Goal: Task Accomplishment & Management: Manage account settings

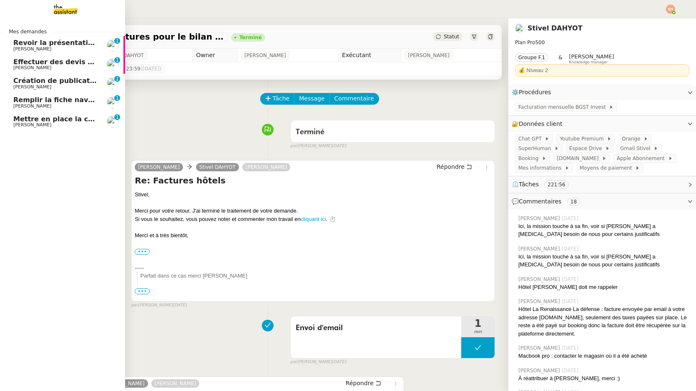
click at [54, 105] on span "[PERSON_NAME]" at bounding box center [55, 106] width 84 height 5
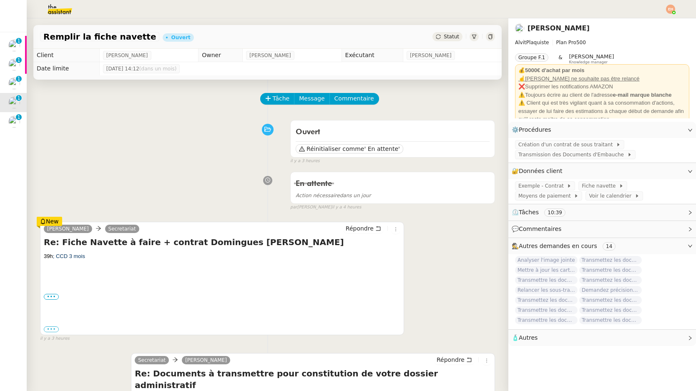
click at [448, 40] on span "Statut" at bounding box center [451, 37] width 15 height 6
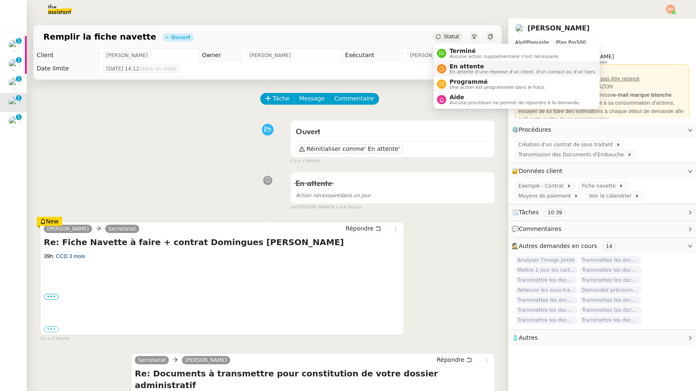
click at [457, 65] on span "En attente" at bounding box center [523, 66] width 147 height 7
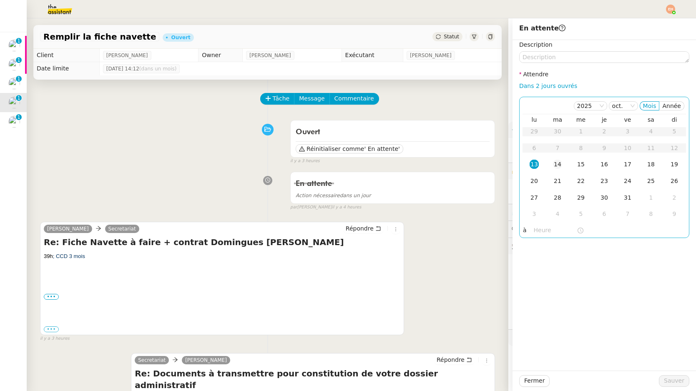
click at [557, 163] on div "14" at bounding box center [557, 164] width 9 height 9
click at [668, 381] on span "Sauver" at bounding box center [674, 381] width 20 height 10
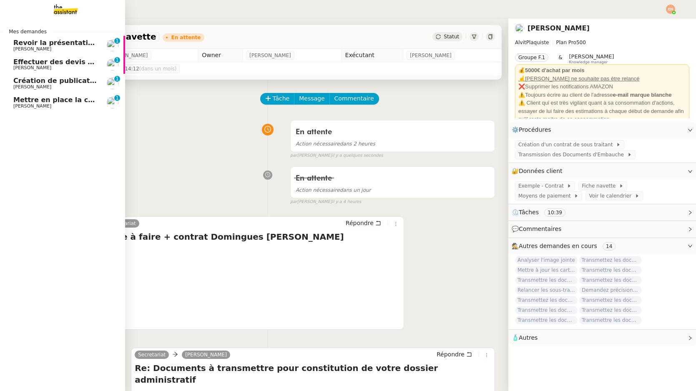
click at [13, 101] on link "Mettre en place la convention de stage [PERSON_NAME] 0 1 2 3 4 5 6 7 8 9" at bounding box center [62, 102] width 125 height 19
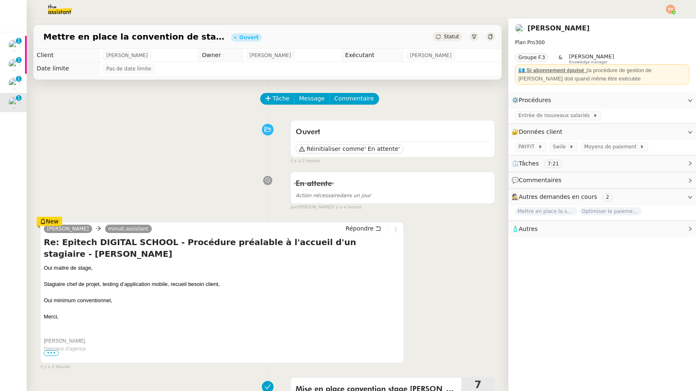
scroll to position [8, 0]
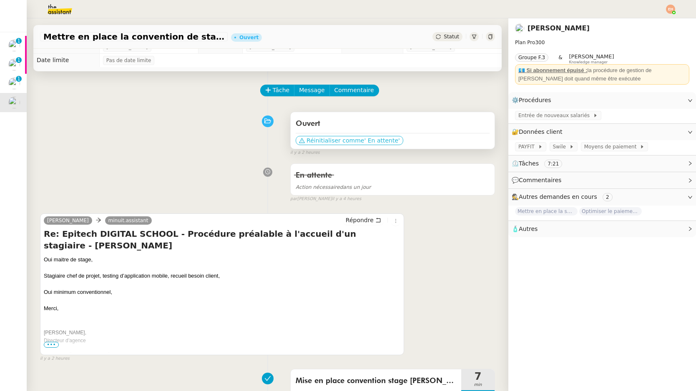
click at [342, 141] on span "Réinitialiser comme" at bounding box center [336, 140] width 58 height 8
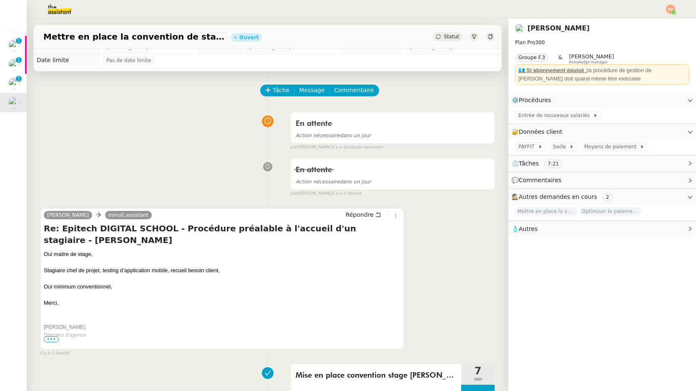
click at [342, 141] on div "En attente Action nécessaire dans un jour" at bounding box center [393, 127] width 204 height 31
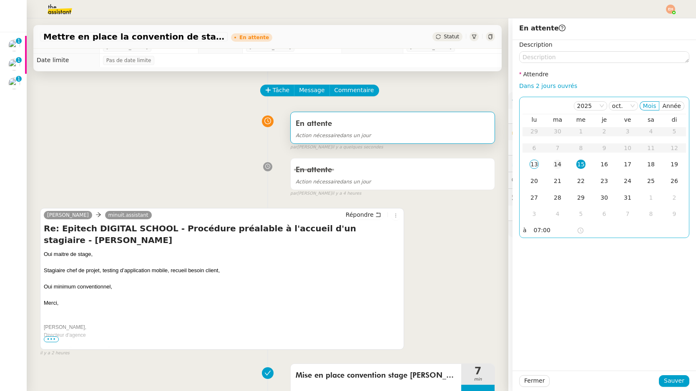
click at [557, 163] on div "14" at bounding box center [557, 164] width 9 height 9
click at [670, 381] on span "Sauver" at bounding box center [674, 381] width 20 height 10
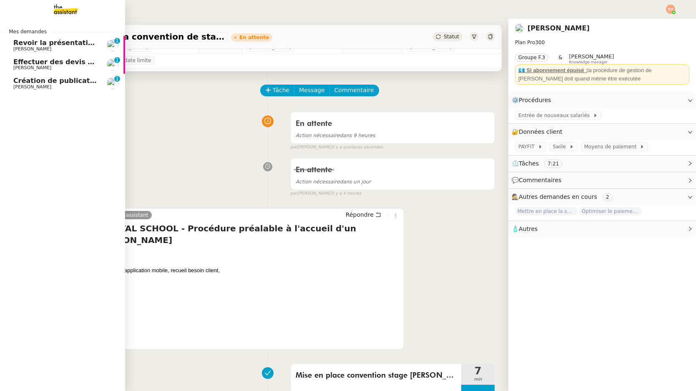
click at [38, 81] on span "Création de publications Linkedin pour les articles - 8 octobre 2025" at bounding box center [140, 81] width 254 height 8
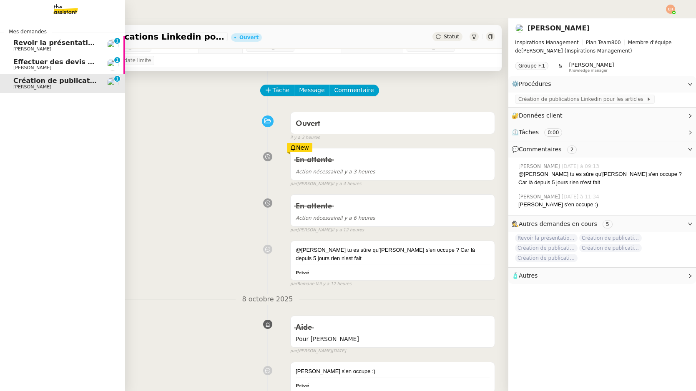
click at [19, 50] on span "[PERSON_NAME]" at bounding box center [32, 48] width 38 height 5
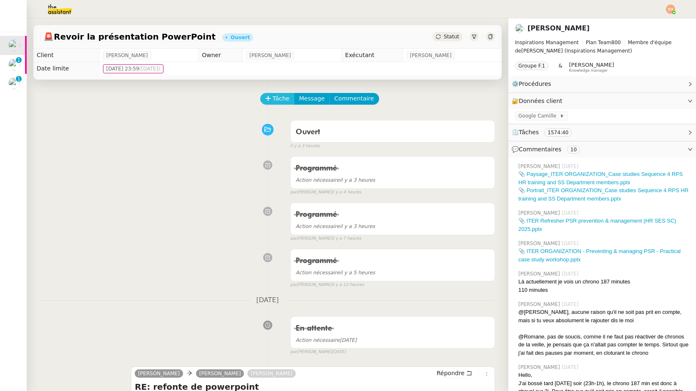
click at [271, 101] on button "Tâche" at bounding box center [277, 99] width 35 height 12
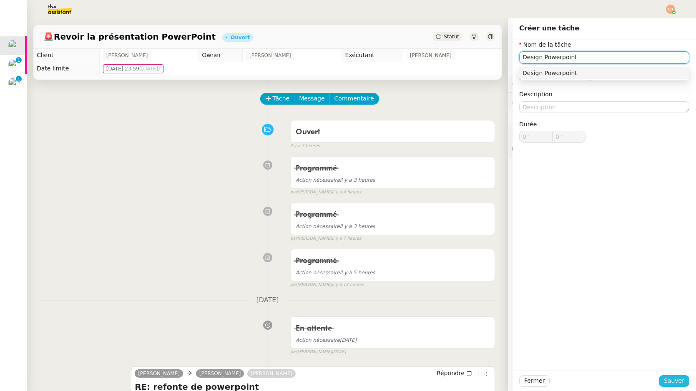
type input "Design Powerpoint"
click at [673, 383] on span "Sauver" at bounding box center [674, 381] width 20 height 10
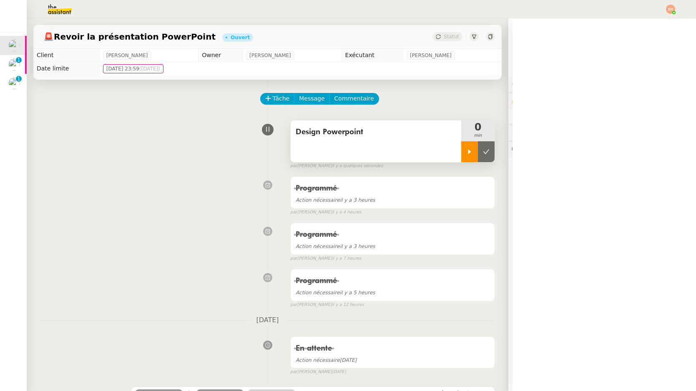
click at [465, 152] on div at bounding box center [469, 151] width 17 height 21
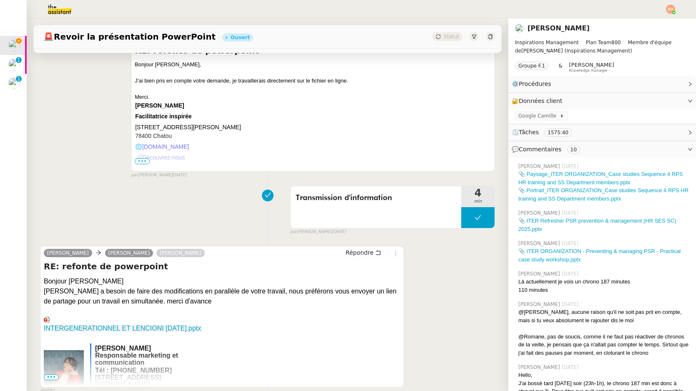
scroll to position [384, 0]
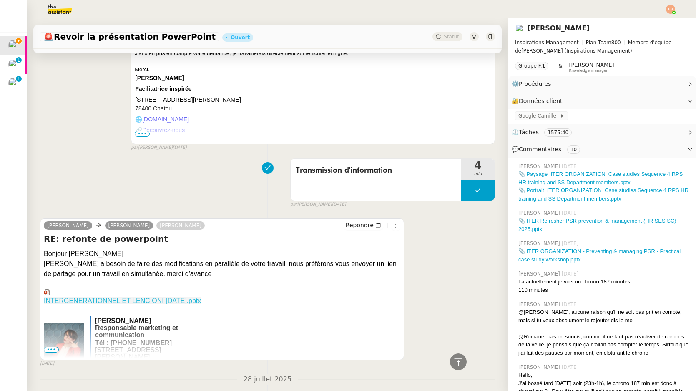
click at [95, 305] on link "INTERGENERATIONNEL ET LENCIONI [DATE].pptx" at bounding box center [123, 292] width 158 height 24
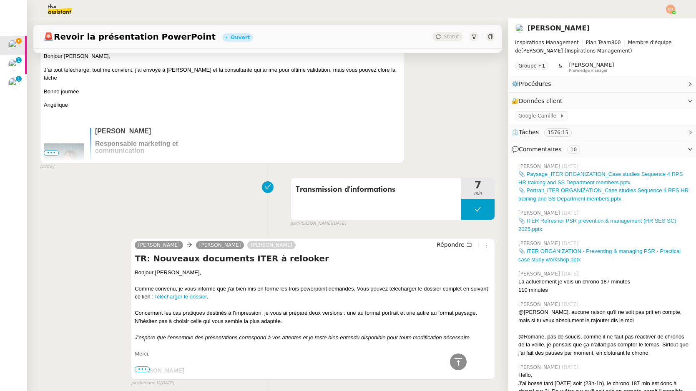
scroll to position [3527, 0]
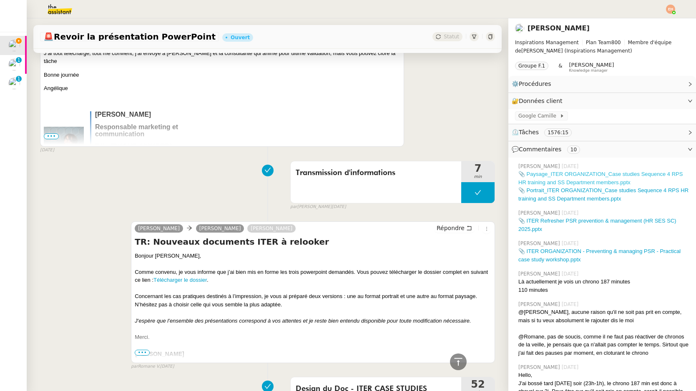
click at [544, 174] on link "📎 Paysage_ITER ORGANIZATION_Case studies Sequence 4 RPS HR training and SS Depa…" at bounding box center [601, 178] width 164 height 15
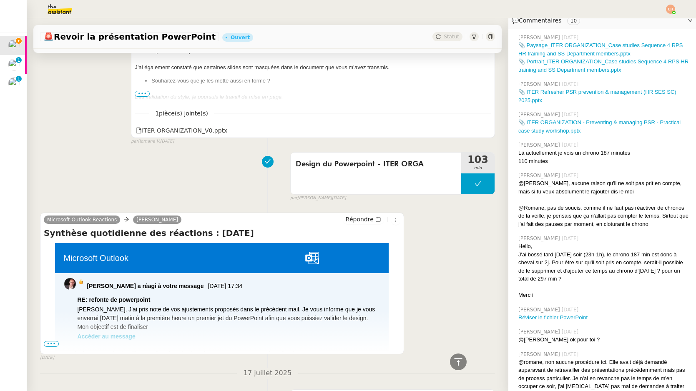
scroll to position [6402, 0]
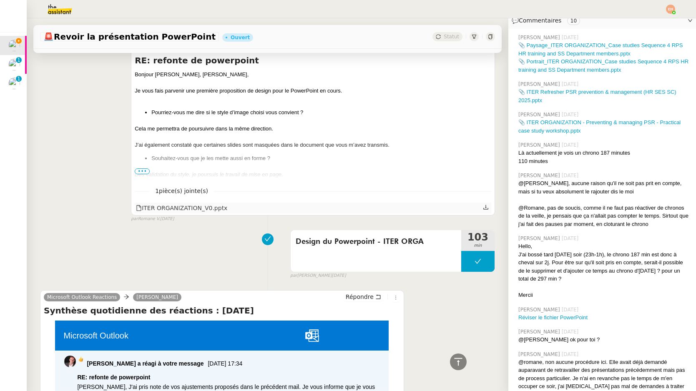
click at [486, 207] on icon at bounding box center [485, 207] width 5 height 5
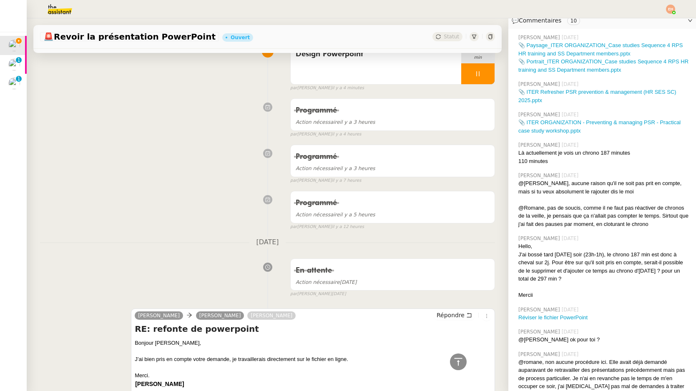
scroll to position [0, 0]
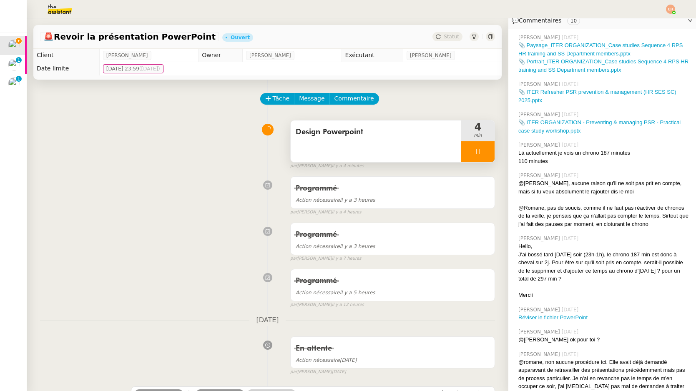
click at [482, 157] on div at bounding box center [477, 151] width 33 height 21
click at [547, 93] on link "📎 ITER Refresher PSR prevention & management (HR SES SC) 2025.pptx" at bounding box center [598, 96] width 158 height 15
click at [467, 150] on icon at bounding box center [469, 152] width 7 height 7
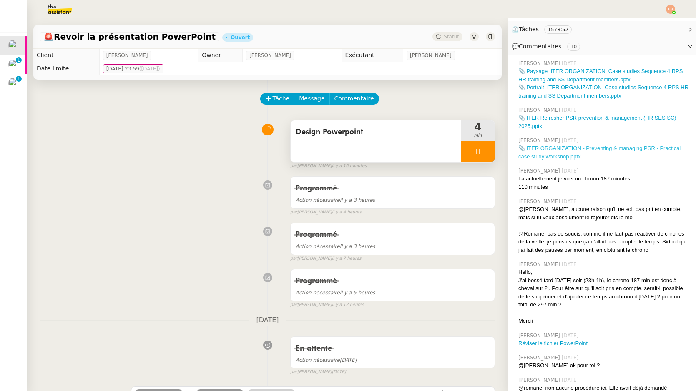
scroll to position [101, 0]
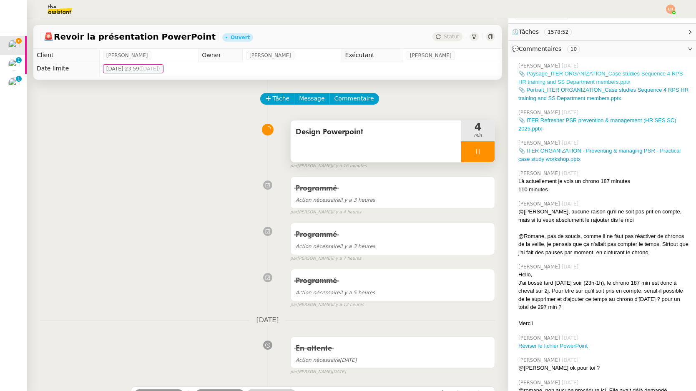
click at [556, 78] on link "📎 Paysage_ITER ORGANIZATION_Case studies Sequence 4 RPS HR training and SS Depa…" at bounding box center [601, 77] width 164 height 15
click at [463, 146] on div at bounding box center [477, 151] width 33 height 21
